Goal: Task Accomplishment & Management: Use online tool/utility

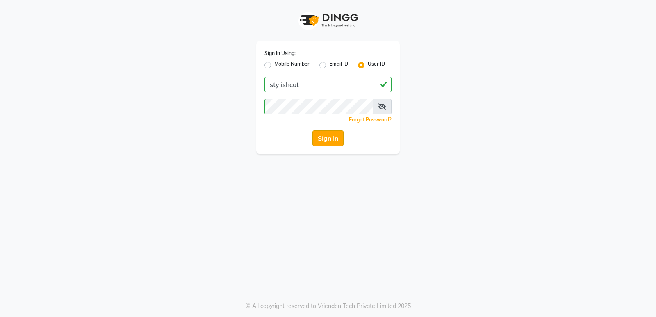
click at [333, 144] on button "Sign In" at bounding box center [327, 138] width 31 height 16
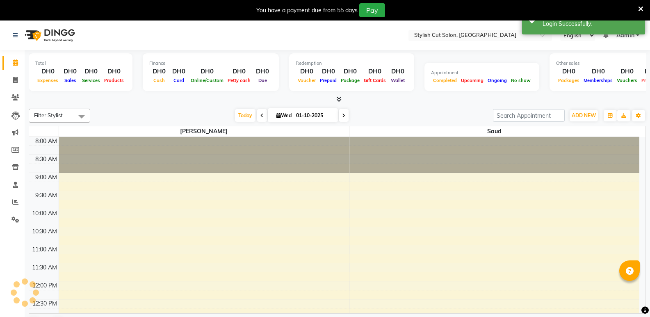
select select "en"
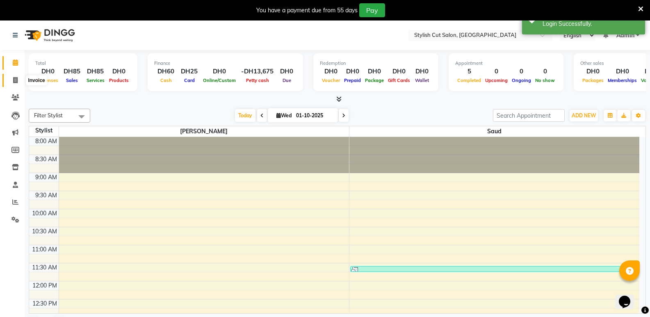
click at [16, 79] on icon at bounding box center [15, 80] width 5 height 6
select select "8604"
select select "service"
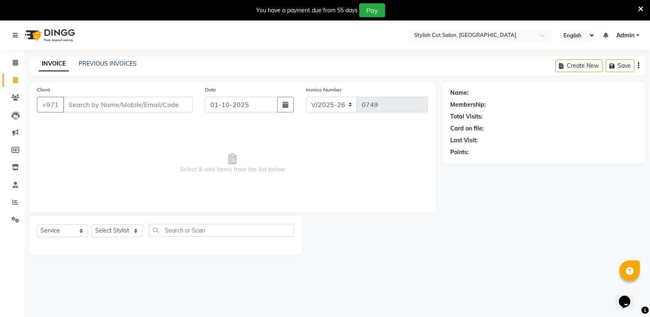
drag, startPoint x: 16, startPoint y: 79, endPoint x: 166, endPoint y: 169, distance: 174.5
click at [167, 171] on span "Select & add items from the list below" at bounding box center [232, 163] width 391 height 82
click at [120, 106] on input "Client" at bounding box center [128, 105] width 130 height 16
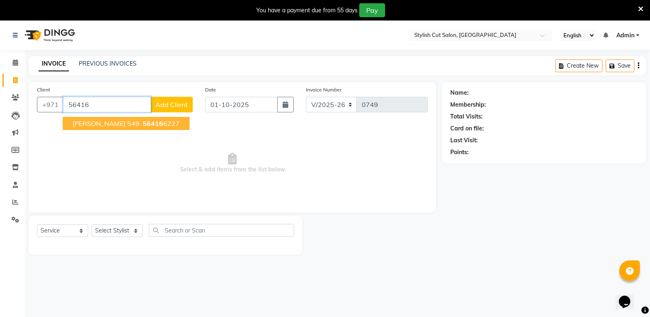
click at [143, 121] on span "56416" at bounding box center [153, 123] width 21 height 8
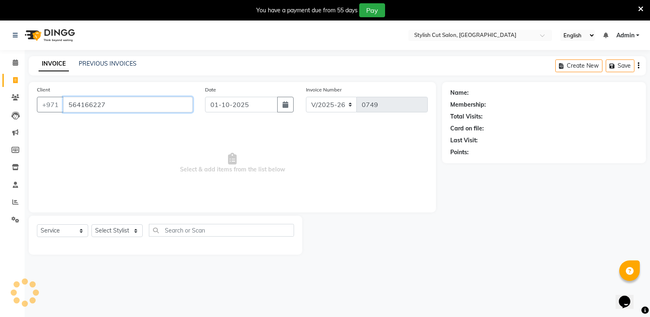
type input "564166227"
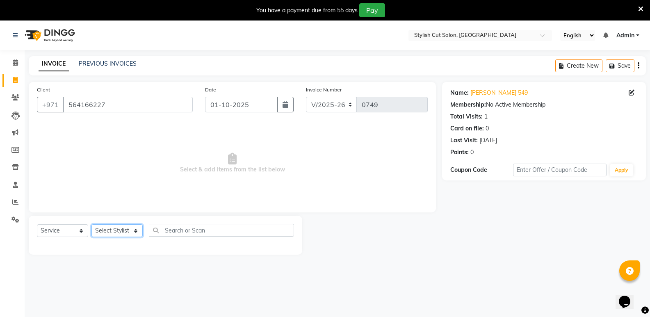
click at [134, 229] on select "Select Stylist Saud [PERSON_NAME]" at bounding box center [116, 230] width 51 height 13
select select "85849"
click at [91, 224] on select "Select Stylist Saud [PERSON_NAME]" at bounding box center [116, 230] width 51 height 13
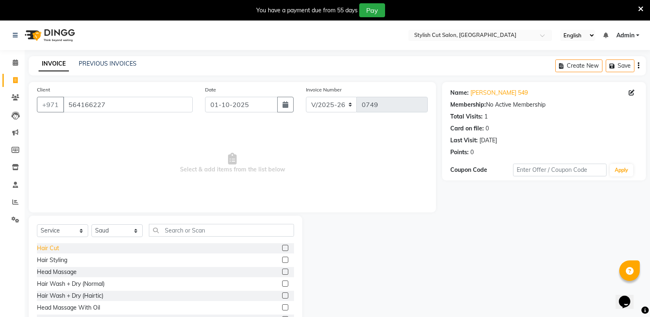
click at [55, 246] on div "Hair Cut" at bounding box center [48, 248] width 22 height 9
checkbox input "false"
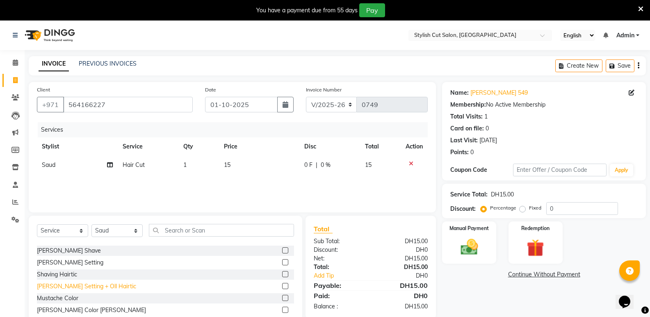
scroll to position [533, 0]
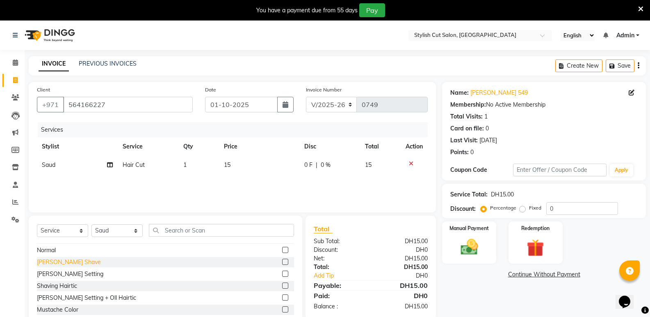
click at [61, 259] on div "[PERSON_NAME] Shave" at bounding box center [69, 262] width 64 height 9
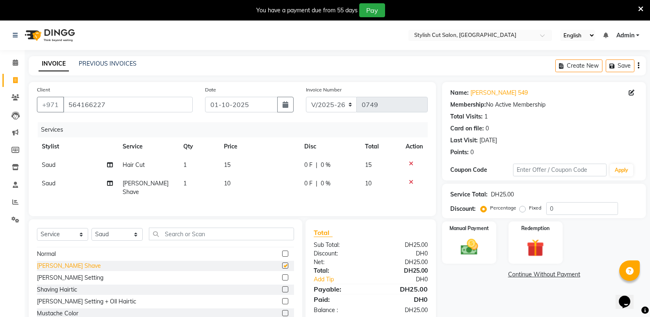
checkbox input "false"
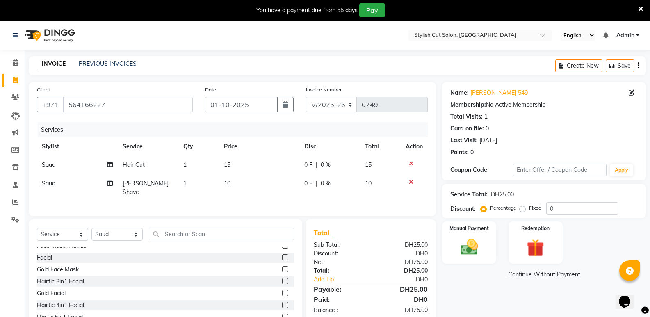
scroll to position [410, 0]
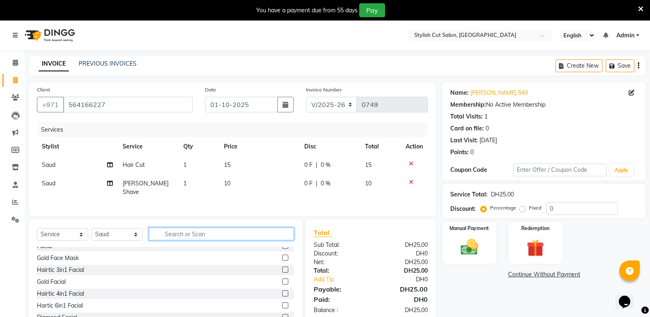
click at [210, 235] on input "text" at bounding box center [221, 234] width 145 height 13
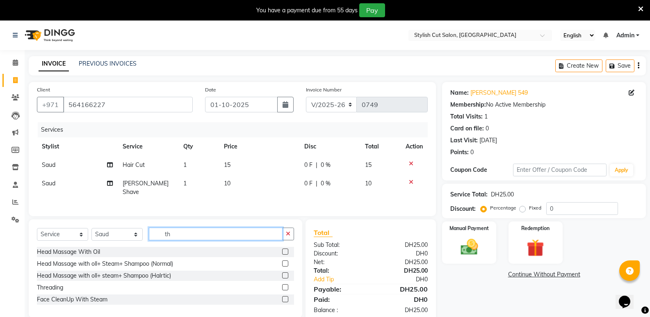
scroll to position [0, 0]
type input "th"
click at [52, 286] on div "Threading" at bounding box center [50, 287] width 26 height 9
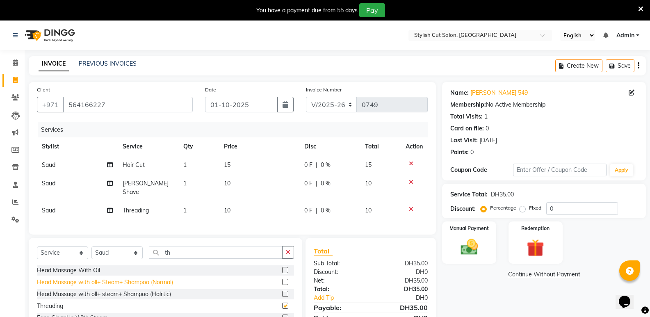
checkbox input "false"
click at [529, 209] on label "Fixed" at bounding box center [535, 207] width 12 height 7
click at [521, 209] on input "Fixed" at bounding box center [524, 208] width 6 height 6
radio input "true"
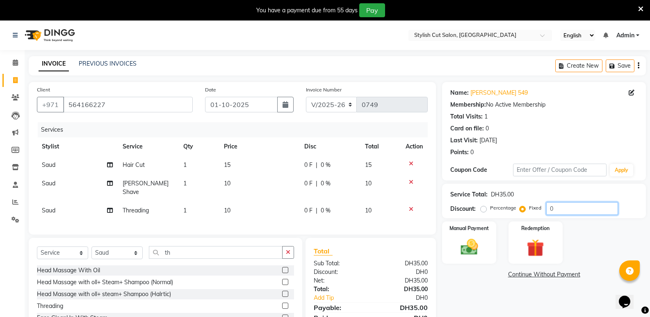
click at [558, 211] on input "0" at bounding box center [582, 208] width 72 height 13
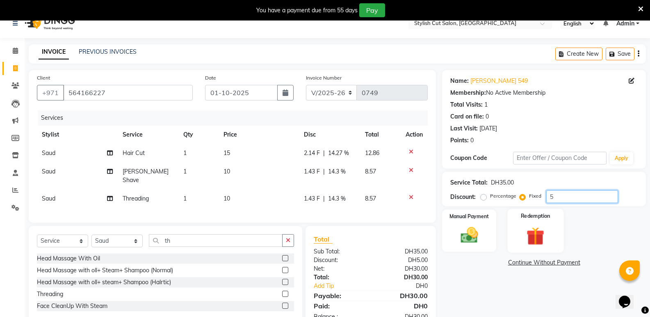
scroll to position [34, 0]
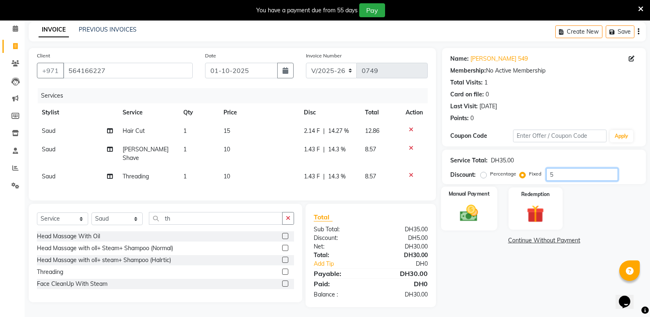
type input "5"
click at [467, 219] on img at bounding box center [468, 213] width 29 height 21
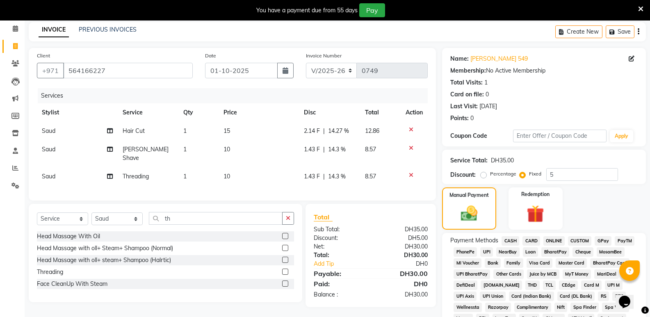
click at [504, 239] on span "CASH" at bounding box center [510, 240] width 18 height 9
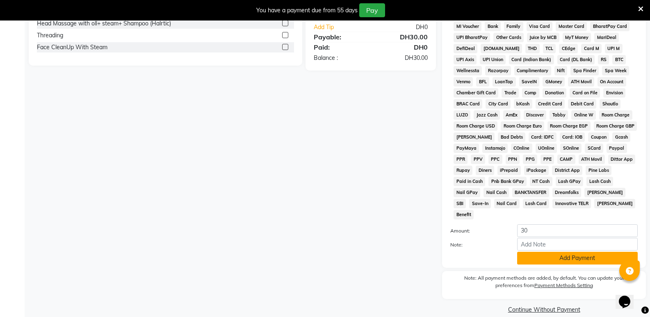
click at [546, 252] on button "Add Payment" at bounding box center [577, 258] width 121 height 13
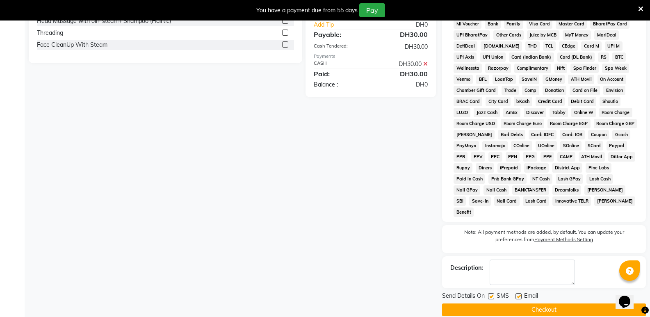
scroll to position [273, 0]
click at [518, 303] on button "Checkout" at bounding box center [544, 309] width 204 height 13
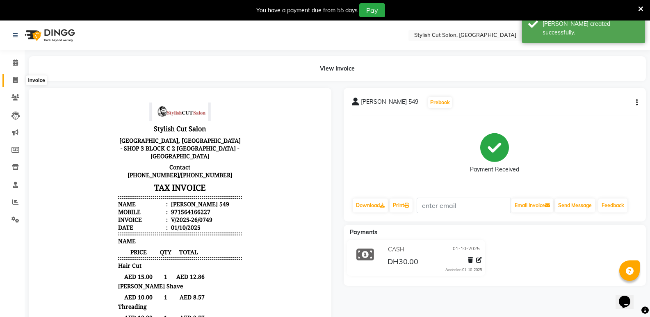
click at [14, 81] on icon at bounding box center [15, 80] width 5 height 6
select select "service"
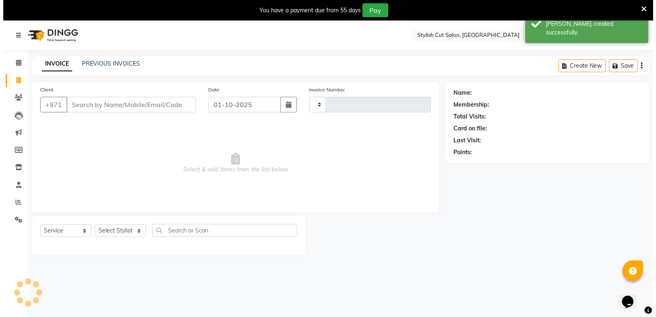
scroll to position [21, 0]
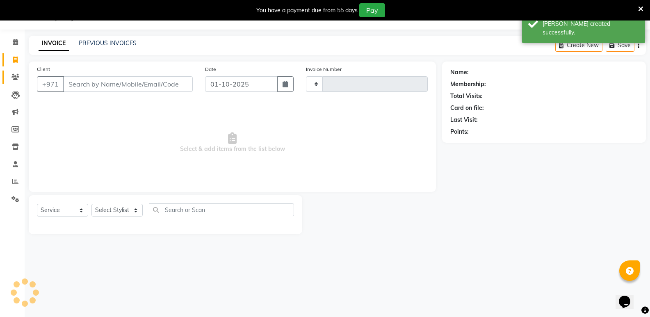
type input "0750"
select select "8604"
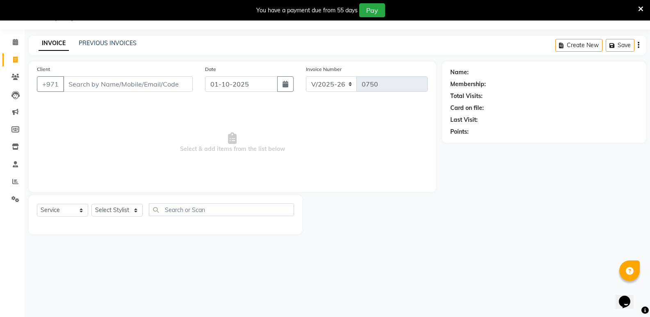
click at [79, 82] on input "Client" at bounding box center [128, 84] width 130 height 16
type input "22113389"
click at [160, 81] on span "Add Client" at bounding box center [171, 84] width 32 height 8
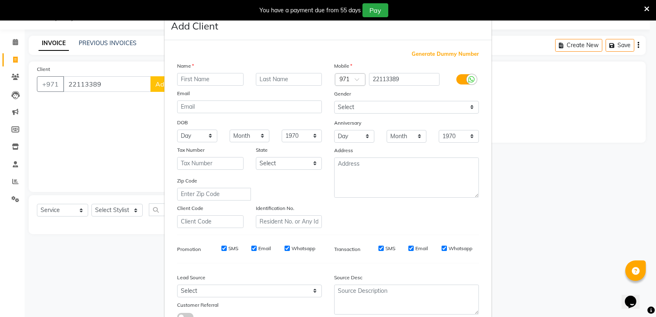
click at [196, 74] on input "text" at bounding box center [210, 79] width 66 height 13
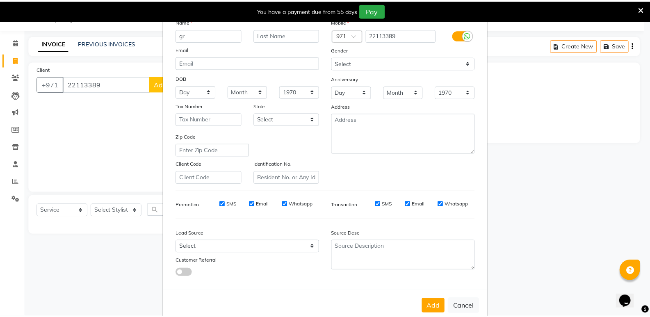
scroll to position [62, 0]
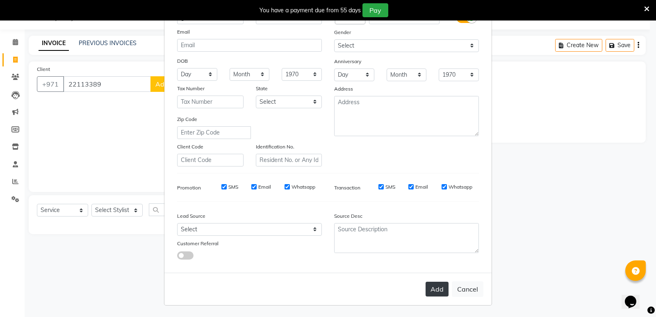
type input "gr"
click at [440, 292] on button "Add" at bounding box center [437, 289] width 23 height 15
select select
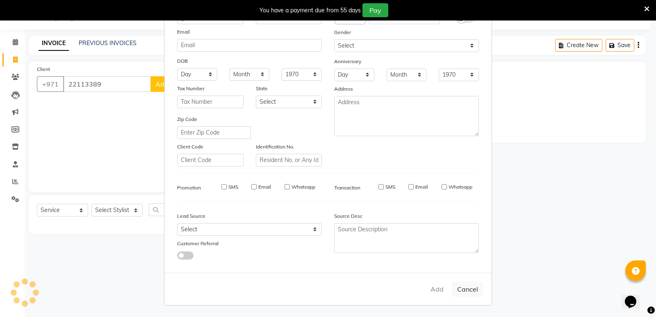
select select
checkbox input "false"
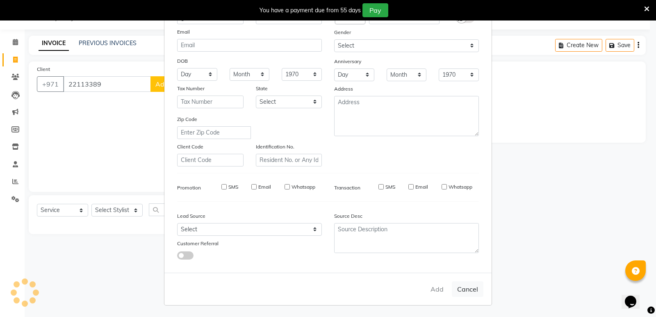
checkbox input "false"
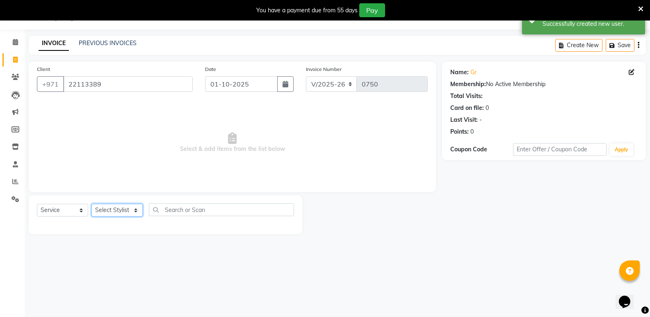
click at [138, 207] on select "Select Stylist Saud [PERSON_NAME]" at bounding box center [116, 210] width 51 height 13
select select "85849"
click at [91, 204] on select "Select Stylist Saud [PERSON_NAME]" at bounding box center [116, 210] width 51 height 13
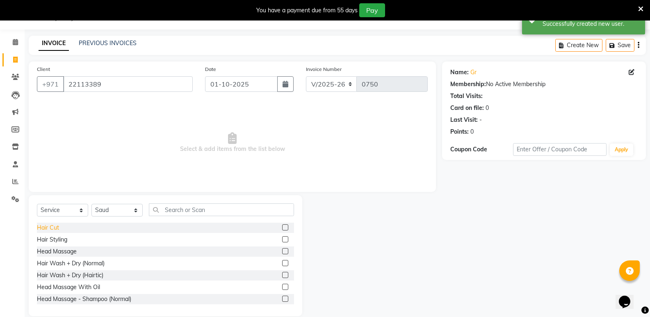
click at [53, 228] on div "Hair Cut" at bounding box center [48, 227] width 22 height 9
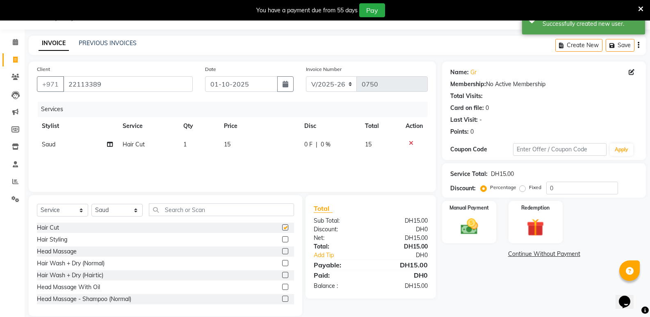
checkbox input "false"
click at [473, 222] on img at bounding box center [468, 226] width 29 height 21
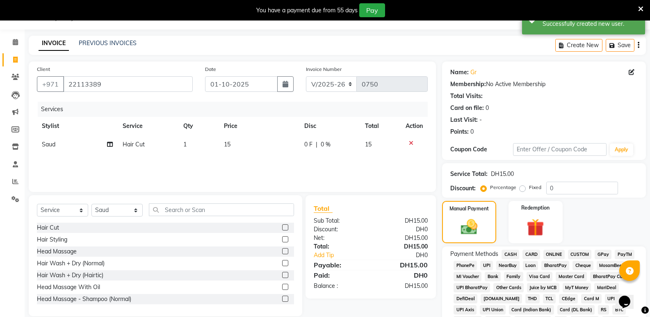
click at [507, 253] on span "CASH" at bounding box center [510, 254] width 18 height 9
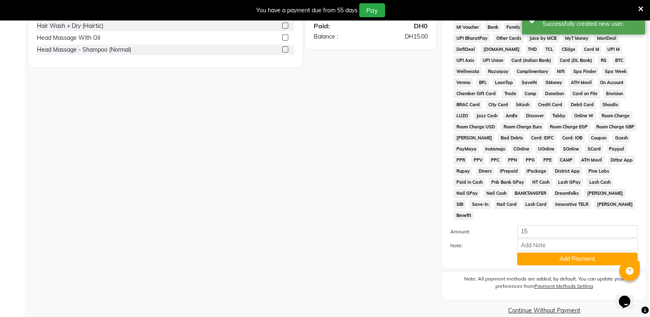
scroll to position [271, 0]
click at [562, 252] on button "Add Payment" at bounding box center [577, 258] width 121 height 13
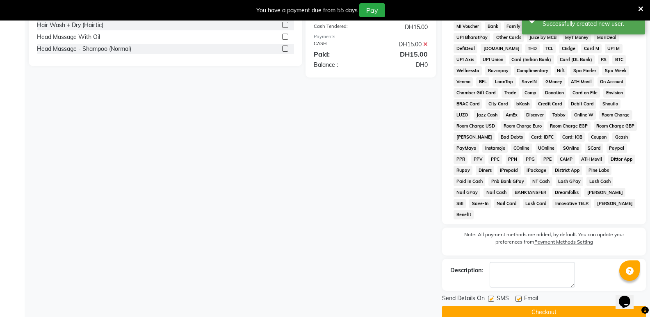
click at [512, 306] on button "Checkout" at bounding box center [544, 312] width 204 height 13
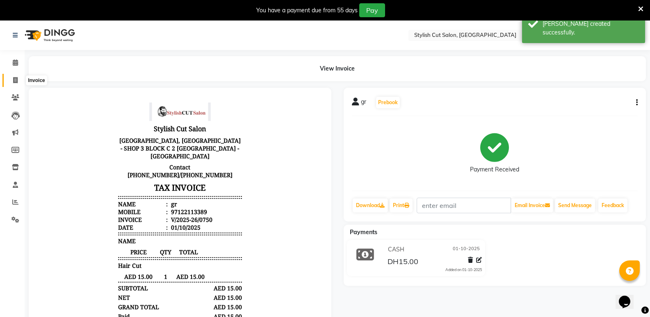
click at [15, 76] on span at bounding box center [15, 80] width 14 height 9
select select "service"
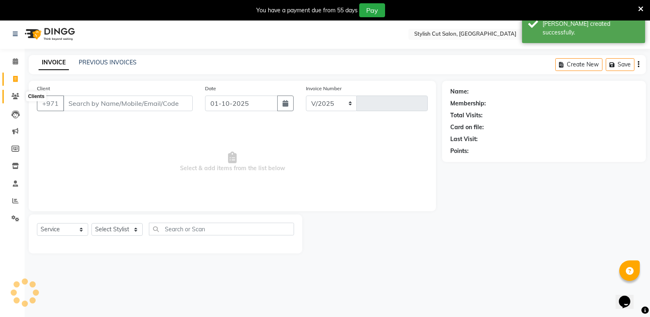
select select "8604"
type input "0751"
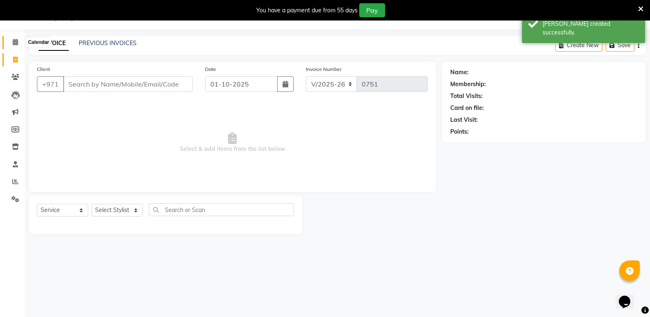
click at [15, 41] on icon at bounding box center [15, 42] width 5 height 6
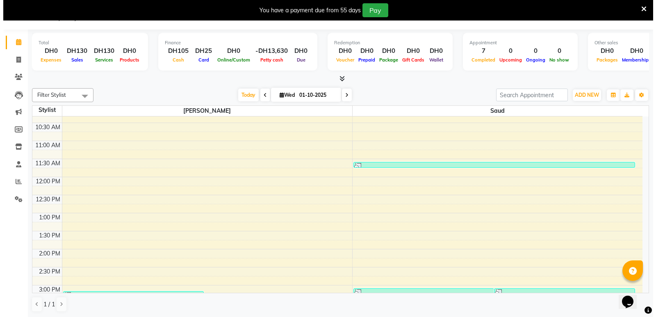
scroll to position [82, 0]
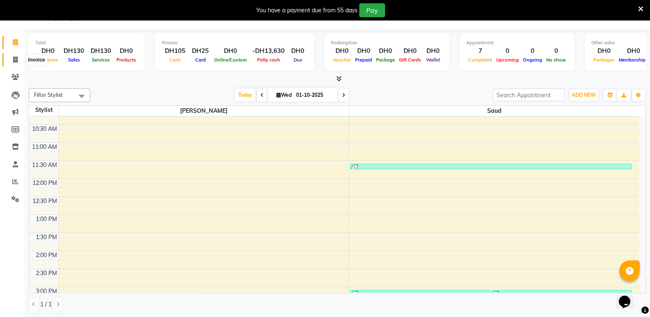
click at [17, 62] on icon at bounding box center [15, 60] width 5 height 6
select select "service"
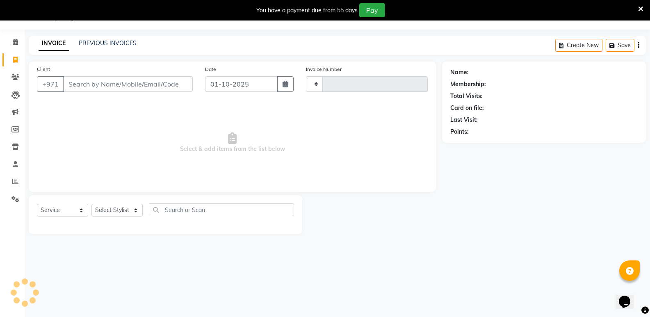
type input "0751"
select select "8604"
click at [103, 87] on input "Client" at bounding box center [128, 84] width 130 height 16
type input "3360098"
click at [180, 84] on span "Add Client" at bounding box center [171, 84] width 32 height 8
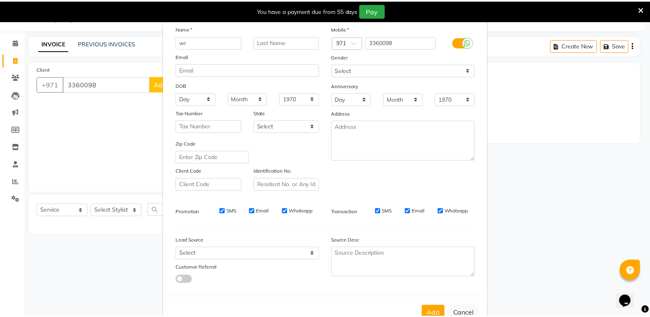
scroll to position [62, 0]
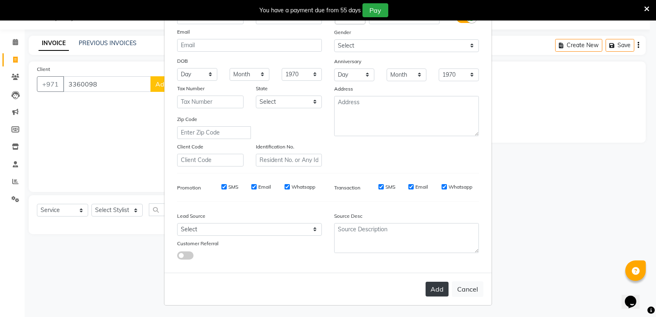
type input "wr"
click at [431, 290] on button "Add" at bounding box center [437, 289] width 23 height 15
select select
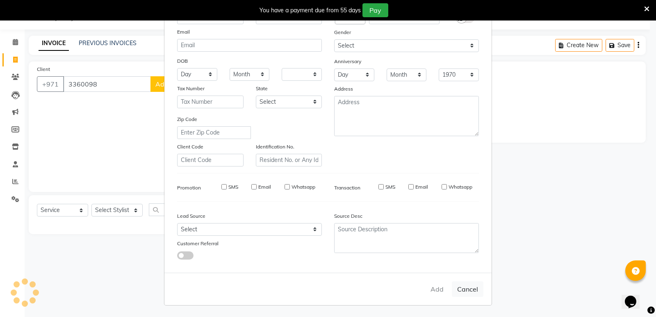
select select
checkbox input "false"
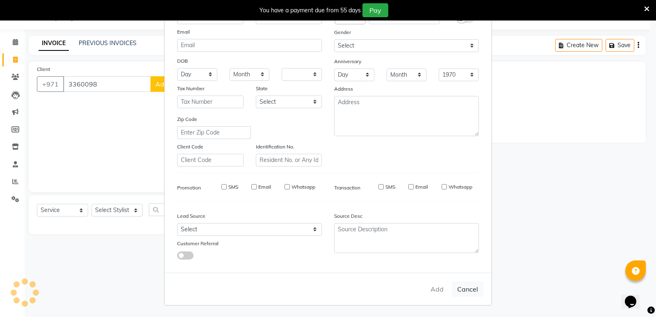
checkbox input "false"
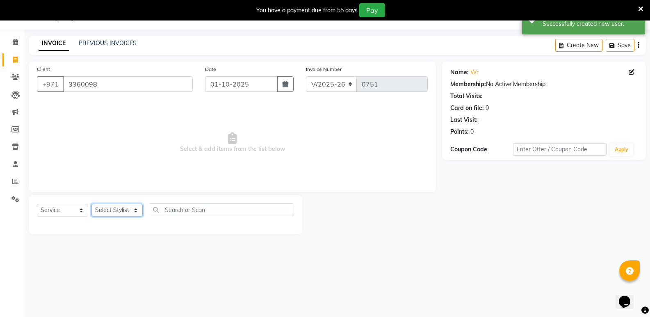
click at [137, 211] on select "Select Stylist Saud [PERSON_NAME]" at bounding box center [116, 210] width 51 height 13
select select "85848"
click at [91, 204] on select "Select Stylist Saud [PERSON_NAME]" at bounding box center [116, 210] width 51 height 13
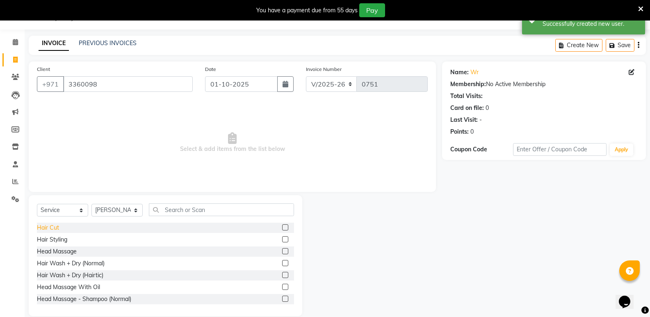
click at [51, 229] on div "Hair Cut" at bounding box center [48, 227] width 22 height 9
checkbox input "false"
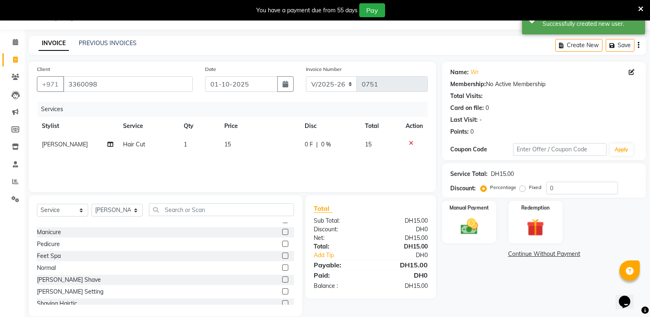
scroll to position [492, 0]
click at [54, 283] on div "[PERSON_NAME] Shave" at bounding box center [69, 282] width 64 height 9
checkbox input "false"
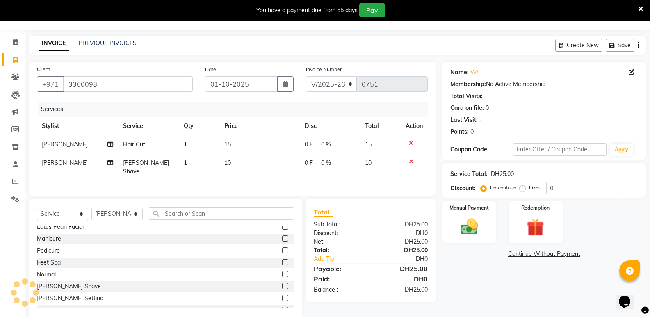
click at [529, 187] on label "Fixed" at bounding box center [535, 187] width 12 height 7
click at [521, 187] on input "Fixed" at bounding box center [524, 188] width 6 height 6
radio input "true"
click at [559, 189] on input "0" at bounding box center [582, 188] width 72 height 13
type input "5"
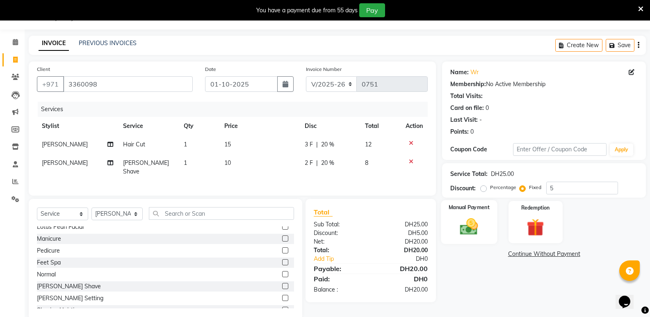
click at [464, 226] on img at bounding box center [468, 226] width 29 height 21
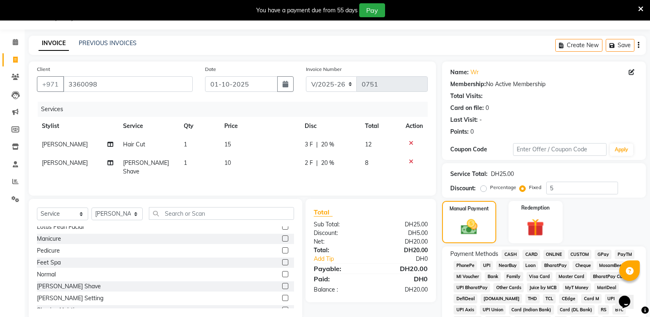
click at [532, 253] on span "CARD" at bounding box center [531, 254] width 18 height 9
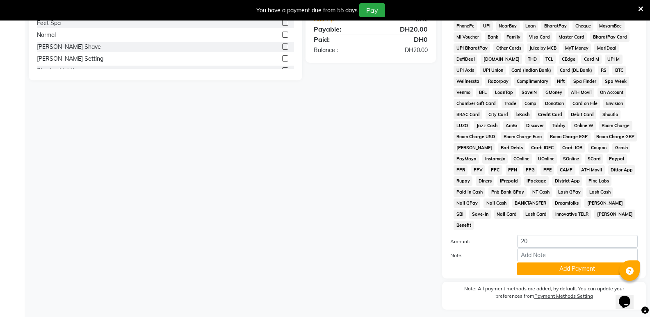
scroll to position [271, 0]
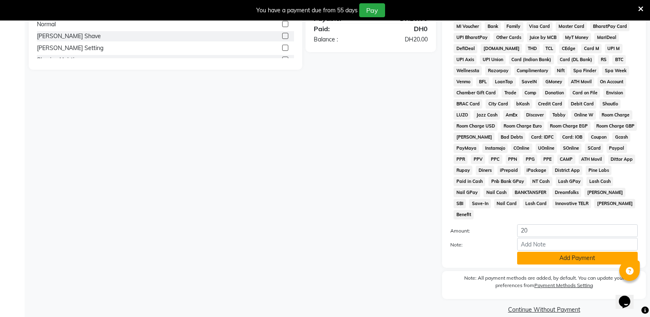
click at [564, 252] on button "Add Payment" at bounding box center [577, 258] width 121 height 13
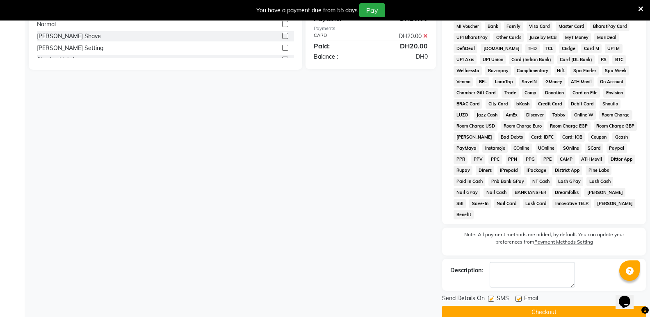
click at [538, 306] on button "Checkout" at bounding box center [544, 312] width 204 height 13
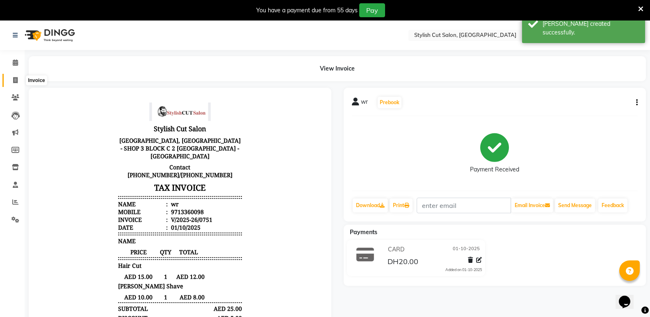
click at [16, 79] on icon at bounding box center [15, 80] width 5 height 6
select select "service"
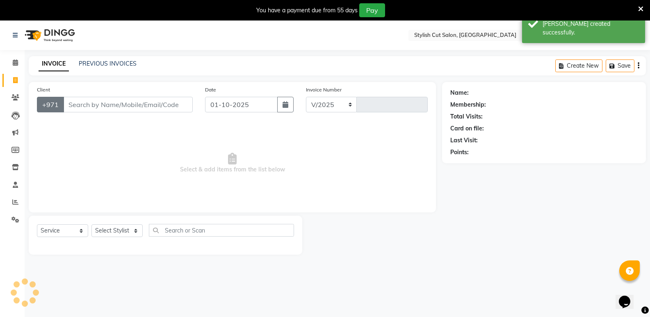
select select "8604"
type input "0752"
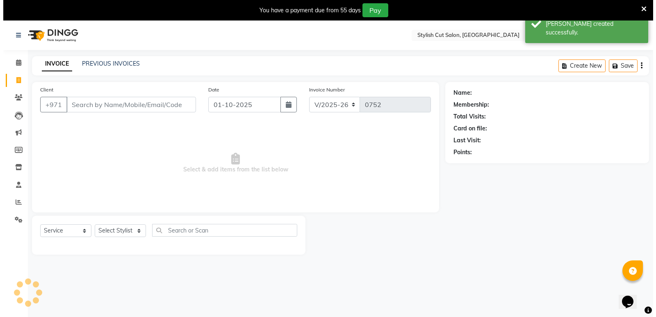
scroll to position [21, 0]
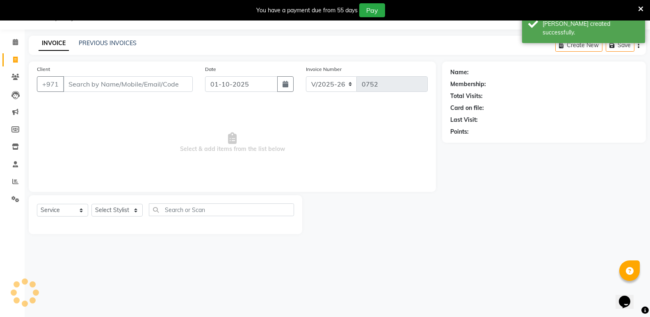
click at [77, 87] on input "Client" at bounding box center [128, 84] width 130 height 16
type input "66902214"
click at [159, 87] on span "Add Client" at bounding box center [171, 84] width 32 height 8
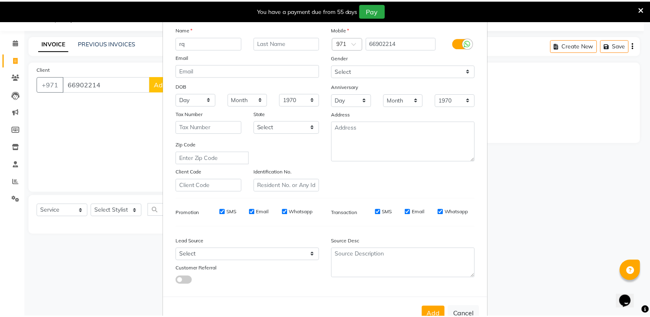
scroll to position [62, 0]
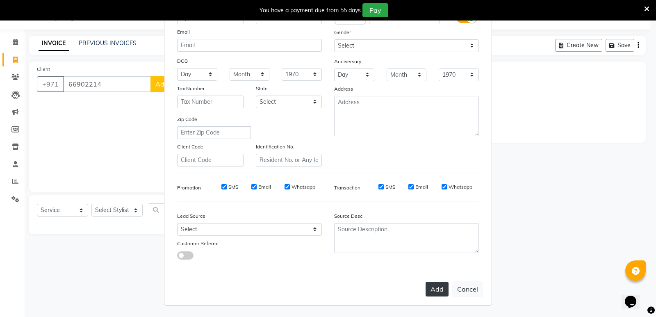
type input "rq"
click at [433, 289] on button "Add" at bounding box center [437, 289] width 23 height 15
select select
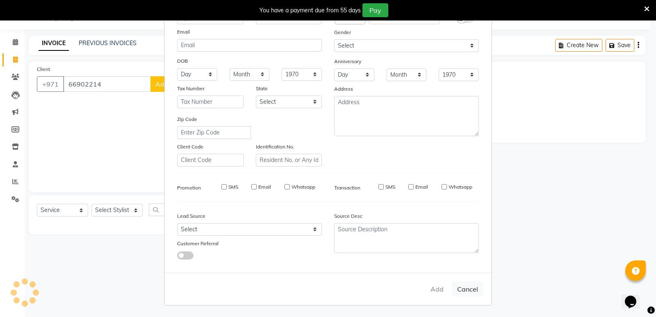
select select
checkbox input "false"
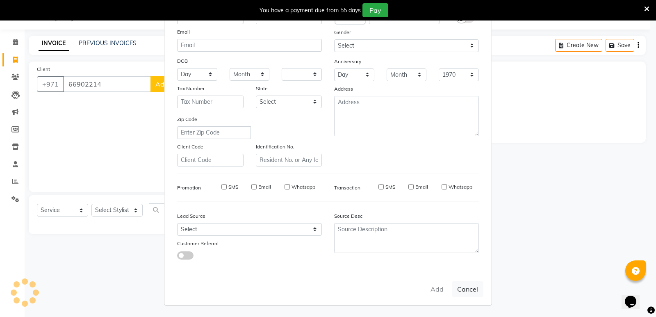
checkbox input "false"
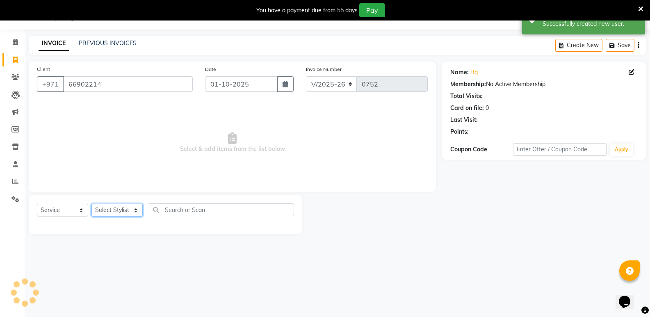
click at [139, 212] on select "Select Stylist Saud [PERSON_NAME]" at bounding box center [116, 210] width 51 height 13
select select "85848"
click at [91, 204] on select "Select Stylist Saud [PERSON_NAME]" at bounding box center [116, 210] width 51 height 13
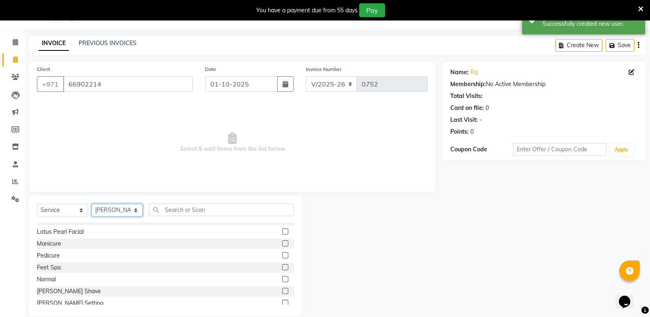
scroll to position [492, 0]
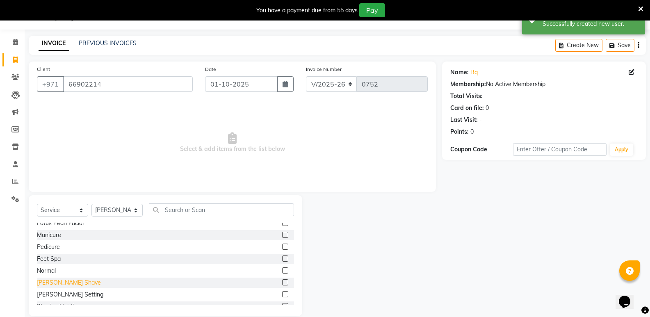
click at [64, 280] on div "[PERSON_NAME] Shave" at bounding box center [69, 282] width 64 height 9
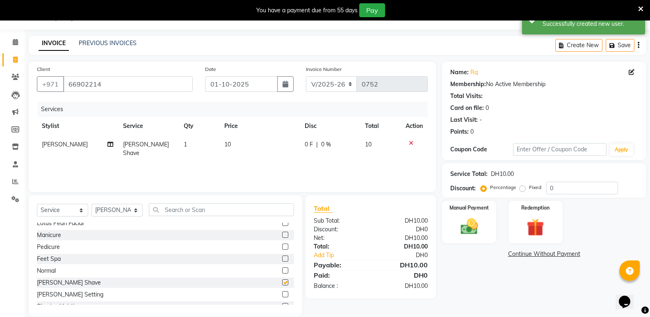
checkbox input "false"
click at [468, 229] on img at bounding box center [468, 226] width 29 height 21
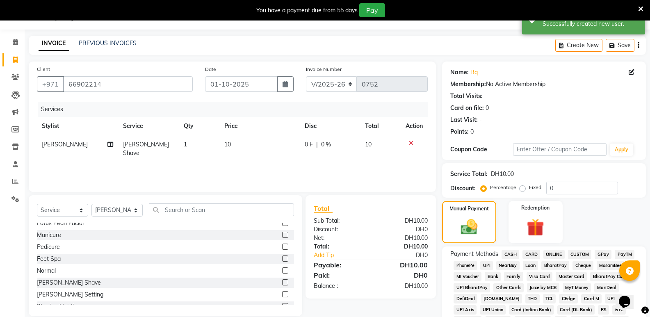
click at [512, 254] on span "CASH" at bounding box center [510, 254] width 18 height 9
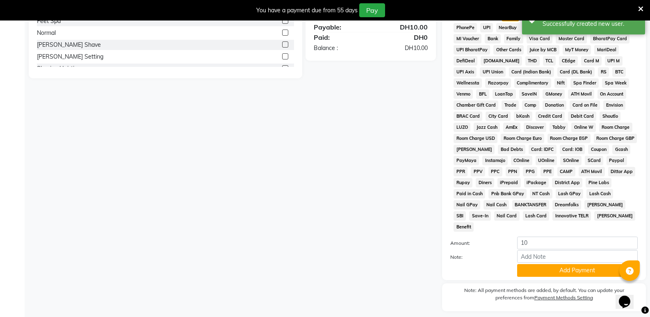
scroll to position [271, 0]
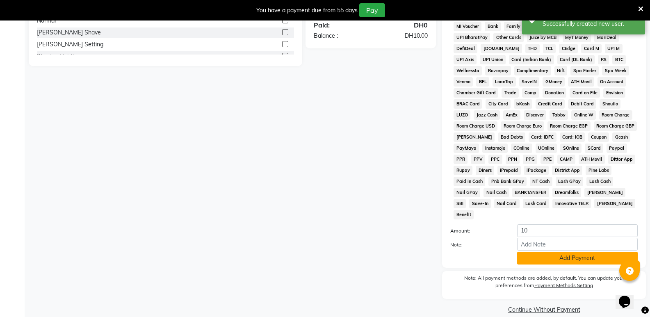
click at [542, 252] on button "Add Payment" at bounding box center [577, 258] width 121 height 13
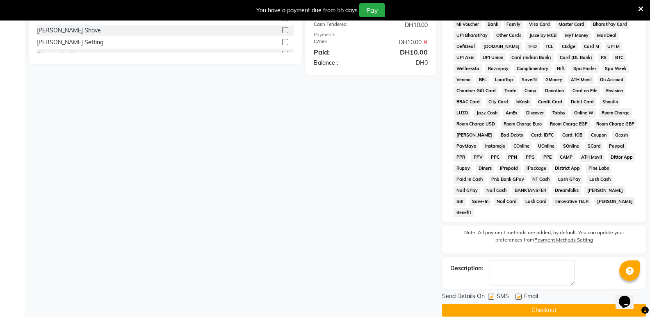
scroll to position [273, 0]
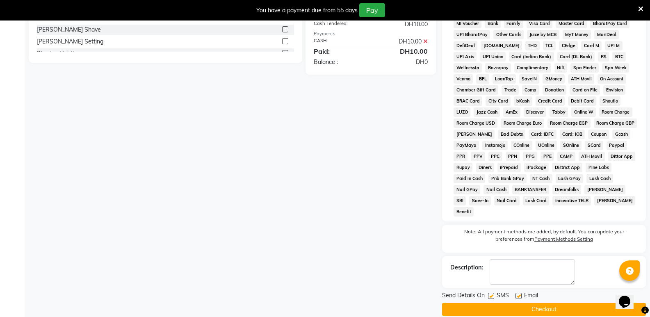
click at [509, 303] on button "Checkout" at bounding box center [544, 309] width 204 height 13
